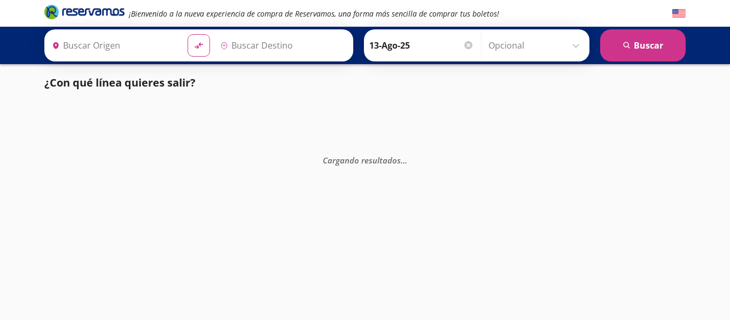
type input "[GEOGRAPHIC_DATA][PERSON_NAME], [GEOGRAPHIC_DATA][PERSON_NAME]"
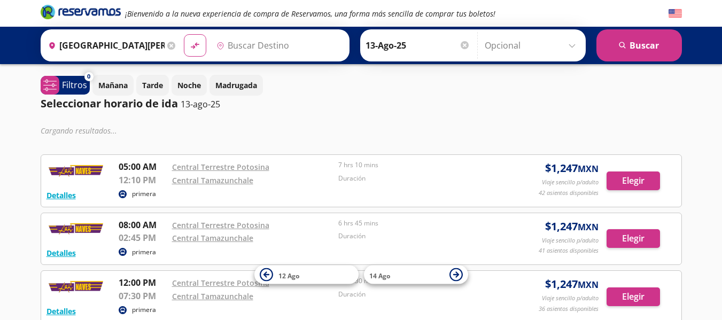
type input "Tamazunchale, [GEOGRAPHIC_DATA][PERSON_NAME]"
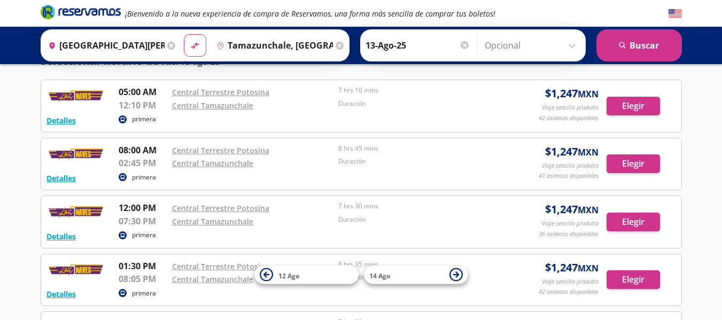
scroll to position [45, 0]
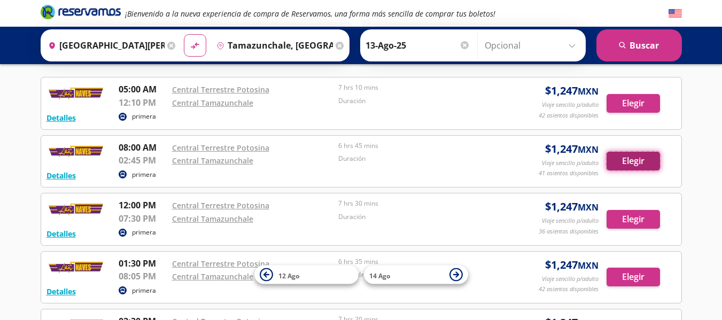
click at [633, 164] on button "Elegir" at bounding box center [633, 161] width 53 height 19
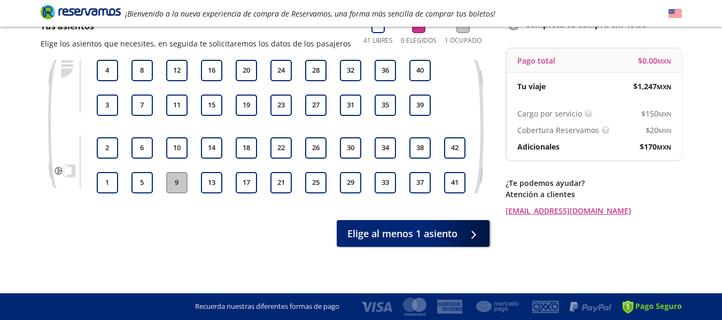
scroll to position [87, 0]
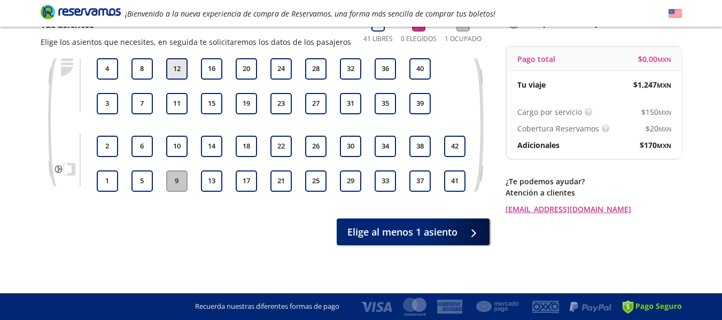
click at [174, 71] on button "12" at bounding box center [176, 68] width 21 height 21
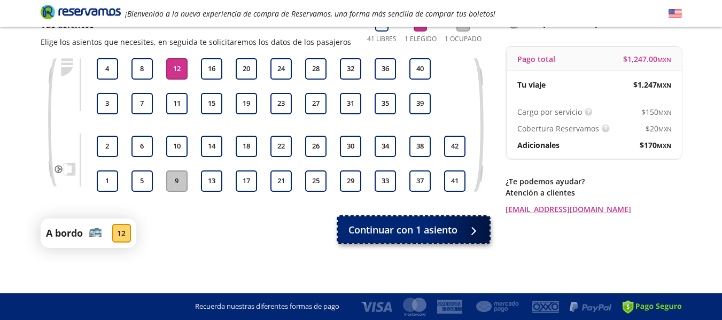
click at [384, 231] on span "Continuar con 1 asiento" at bounding box center [403, 230] width 109 height 14
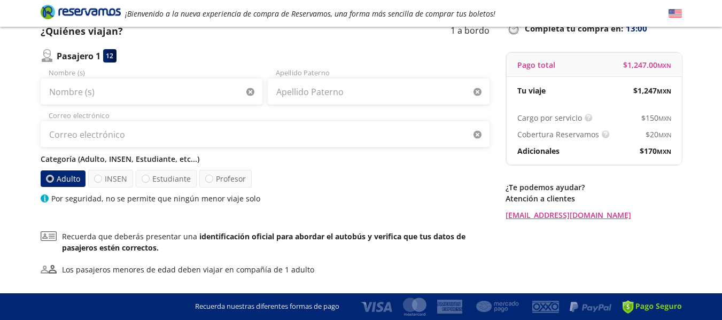
scroll to position [82, 0]
click at [95, 180] on div at bounding box center [98, 178] width 8 height 8
click at [95, 180] on input "INSEN" at bounding box center [98, 178] width 7 height 7
radio input "true"
radio input "false"
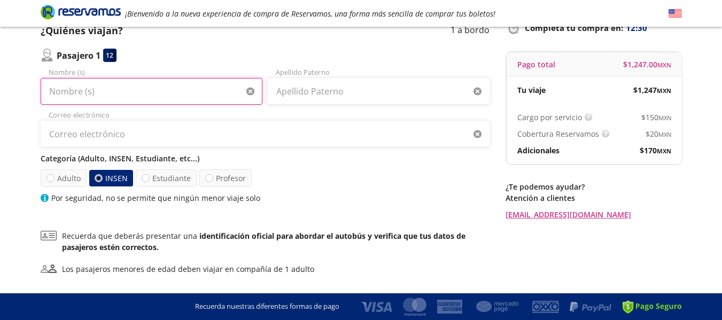
click at [137, 91] on input "Nombre (s)" at bounding box center [152, 91] width 222 height 27
type input "[PERSON_NAME]"
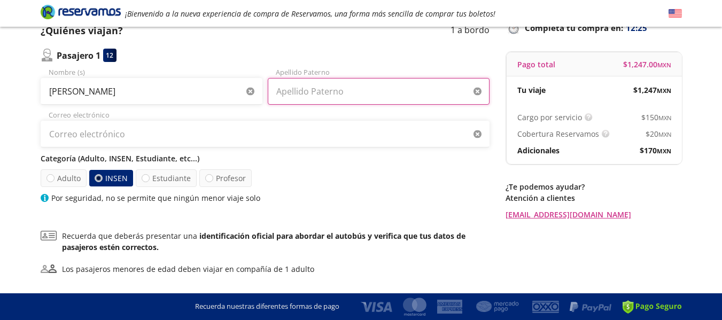
type input "[PERSON_NAME]"
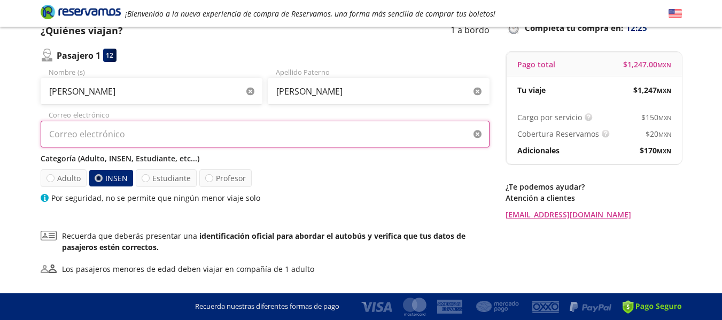
type input "[EMAIL_ADDRESS][DOMAIN_NAME]"
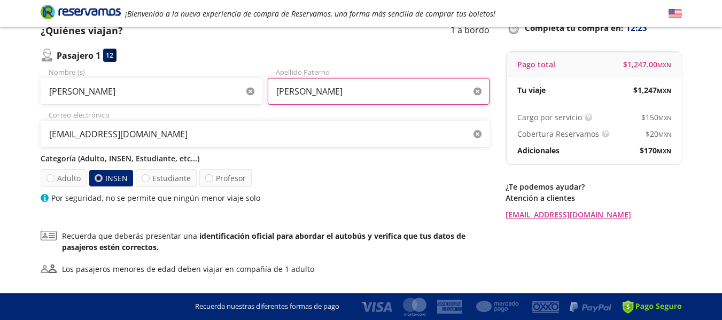
click at [355, 94] on input "[PERSON_NAME]" at bounding box center [379, 91] width 222 height 27
type input "[PERSON_NAME]"
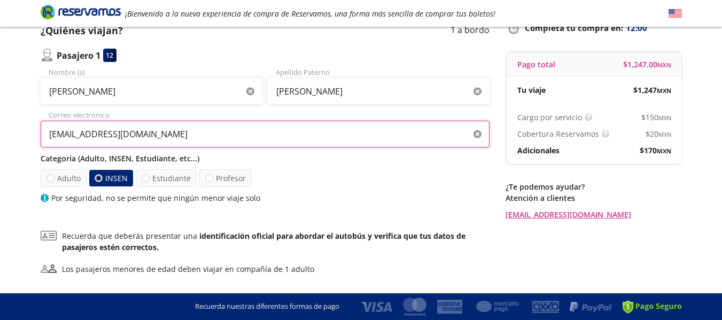
click at [391, 132] on input "[EMAIL_ADDRESS][DOMAIN_NAME]" at bounding box center [265, 134] width 449 height 27
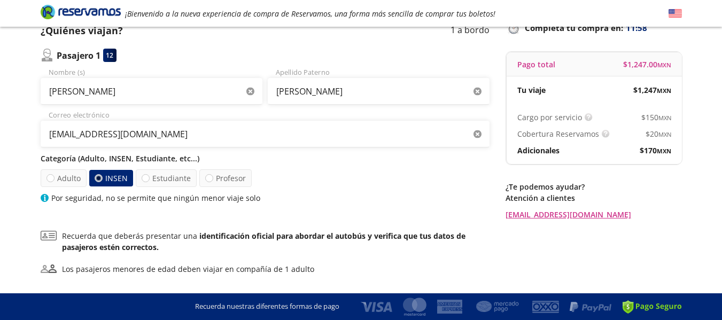
click at [423, 168] on div "Categoría (Adulto, INSEN, Estudiante, etc...) Adulto INSEN Estudiante Profesor …" at bounding box center [265, 178] width 449 height 51
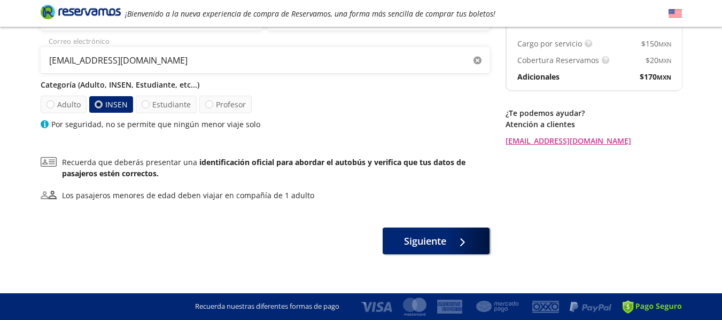
scroll to position [156, 0]
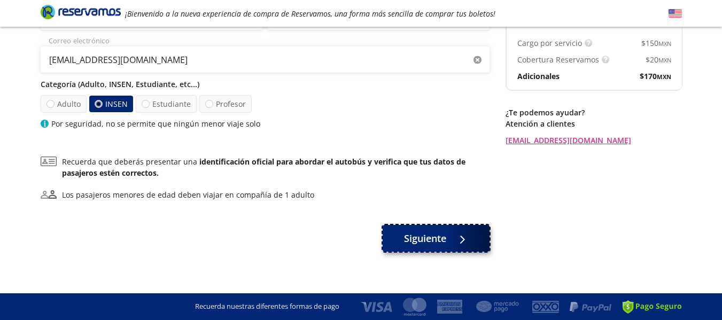
click at [457, 243] on div at bounding box center [460, 238] width 16 height 13
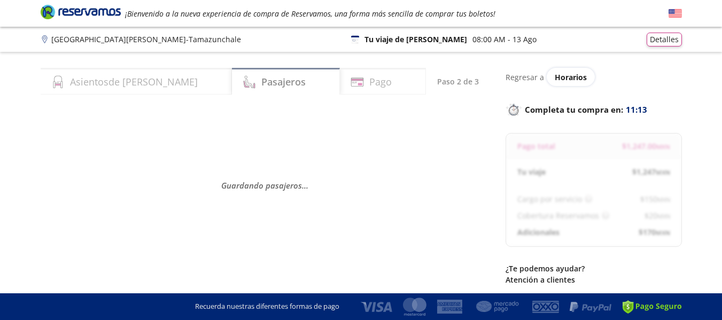
select select "MX"
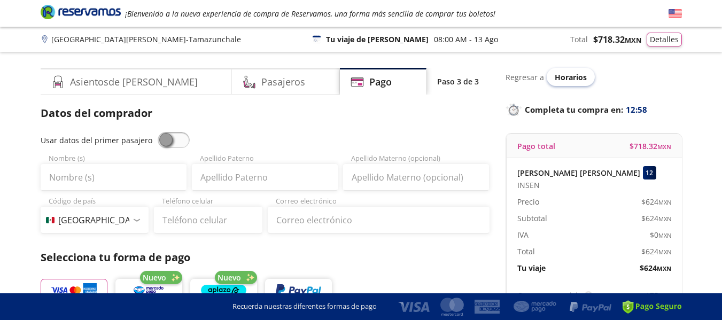
click at [568, 78] on span "Horarios" at bounding box center [571, 77] width 32 height 10
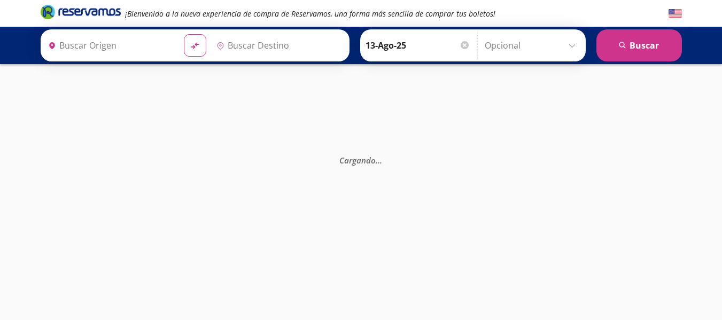
type input "[GEOGRAPHIC_DATA][PERSON_NAME], [GEOGRAPHIC_DATA][PERSON_NAME]"
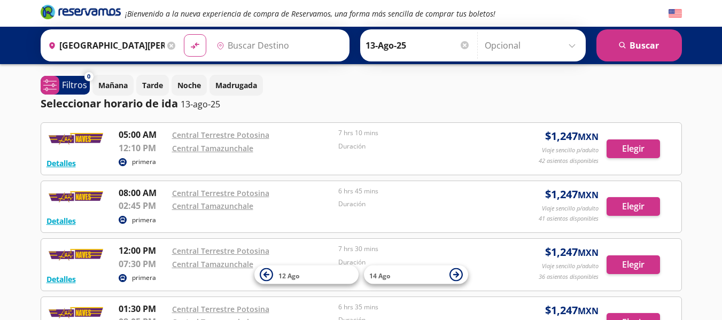
type input "Tamazunchale, [GEOGRAPHIC_DATA][PERSON_NAME]"
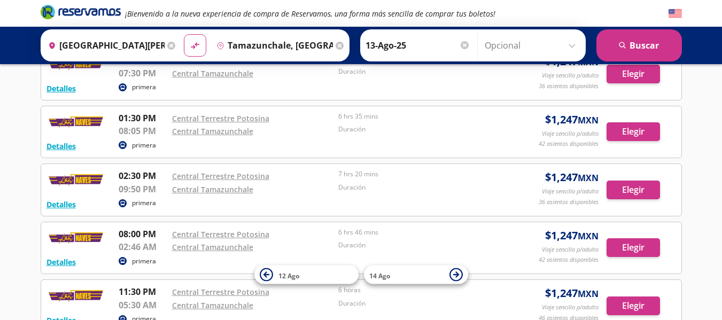
scroll to position [191, 0]
